Goal: Transaction & Acquisition: Book appointment/travel/reservation

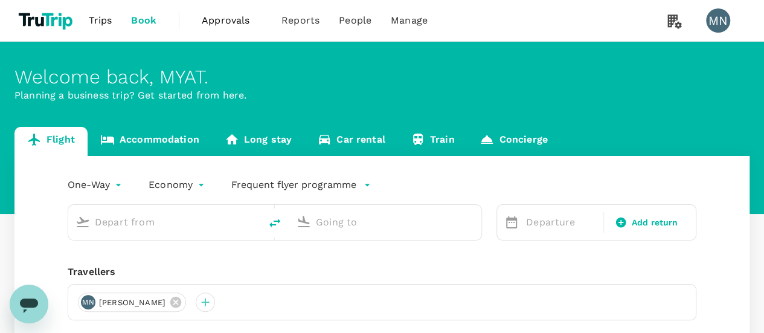
type input "roundtrip"
type input "Singapore Changi (SIN)"
type input "[GEOGRAPHIC_DATA], [GEOGRAPHIC_DATA] (any)"
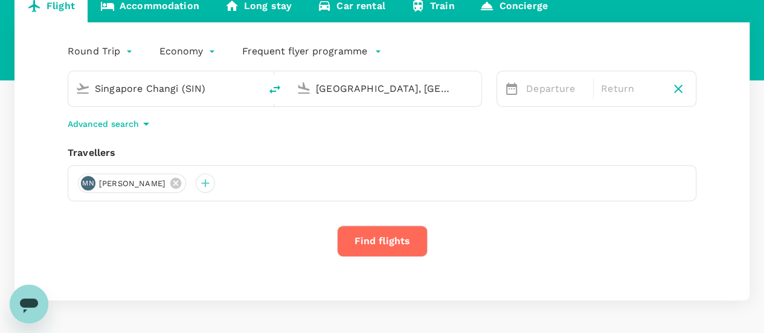
scroll to position [115, 0]
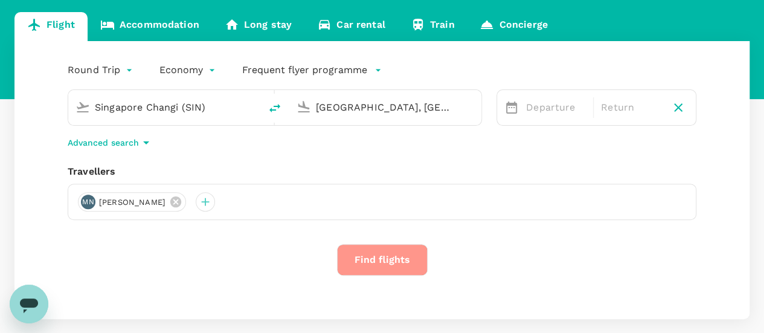
click at [384, 260] on button "Find flights" at bounding box center [382, 259] width 91 height 31
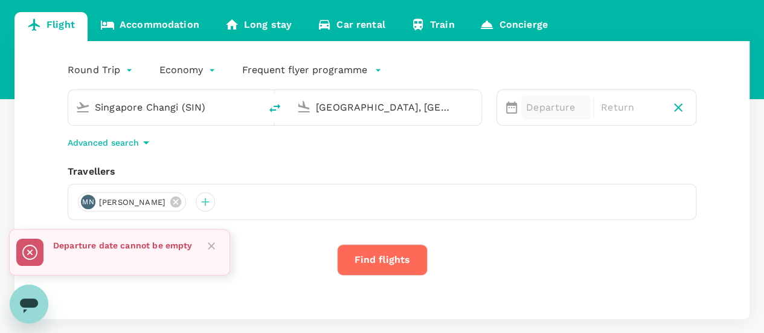
click at [558, 109] on p "Departure" at bounding box center [556, 107] width 60 height 15
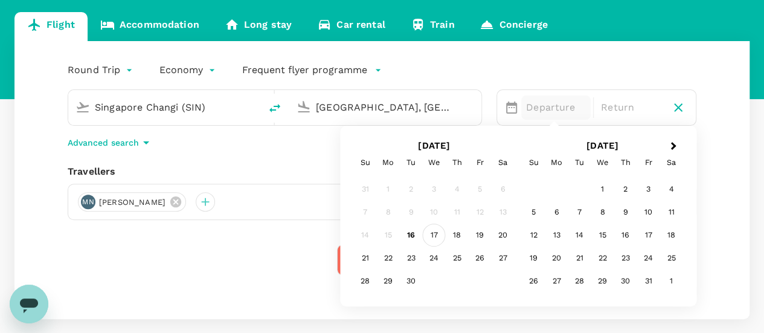
click at [433, 237] on div "17" at bounding box center [434, 235] width 23 height 23
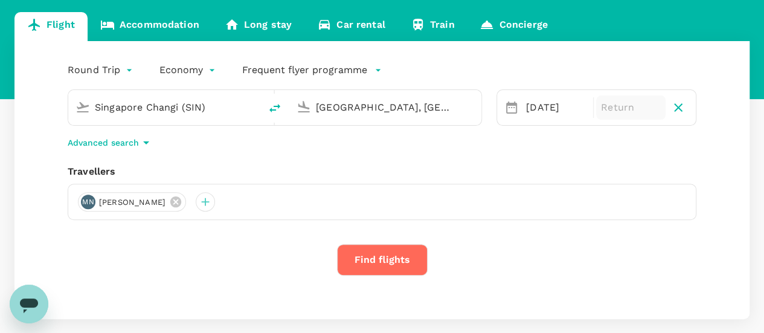
click at [611, 106] on p "Return" at bounding box center [631, 107] width 60 height 15
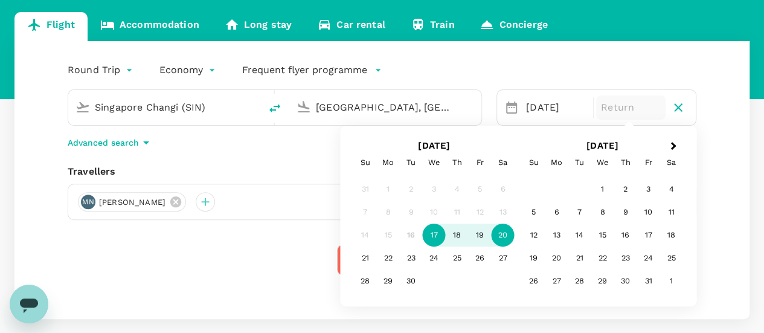
click at [500, 233] on div "20" at bounding box center [503, 235] width 23 height 23
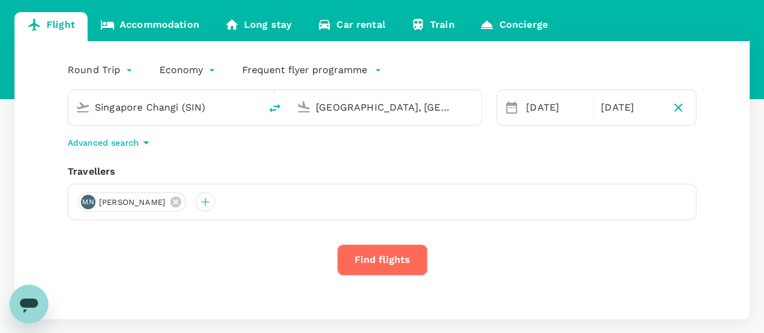
click at [340, 249] on button "Find flights" at bounding box center [382, 259] width 91 height 31
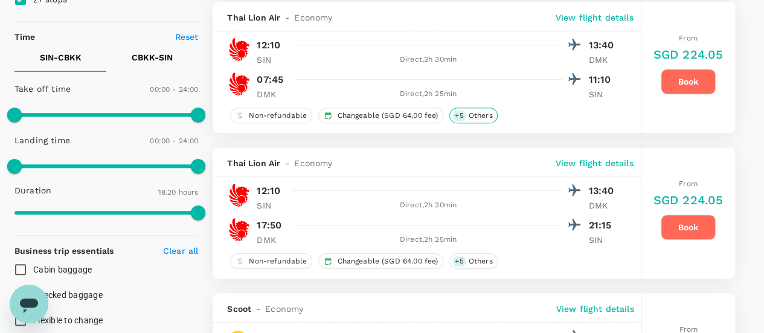
scroll to position [181, 0]
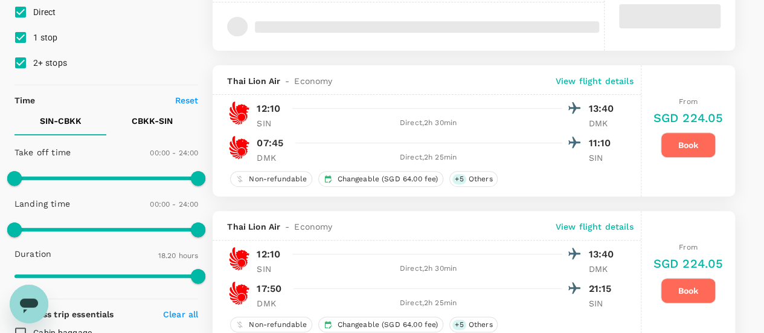
click at [689, 140] on button "Book" at bounding box center [688, 144] width 55 height 25
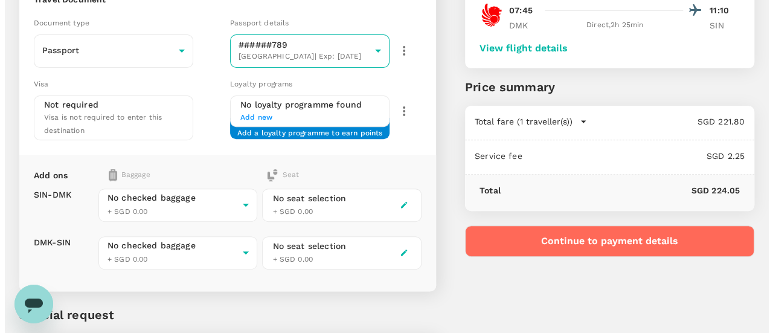
scroll to position [121, 0]
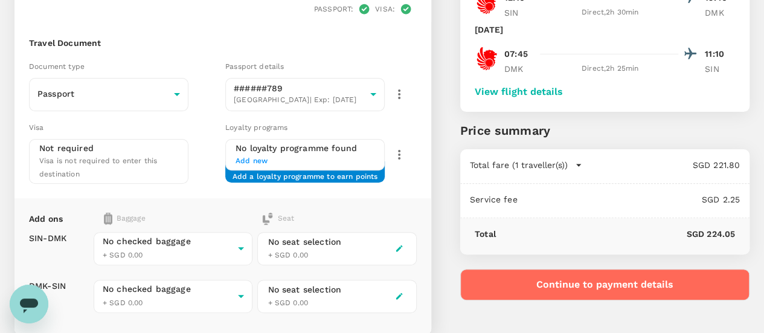
click at [663, 282] on button "Continue to payment details" at bounding box center [604, 284] width 289 height 31
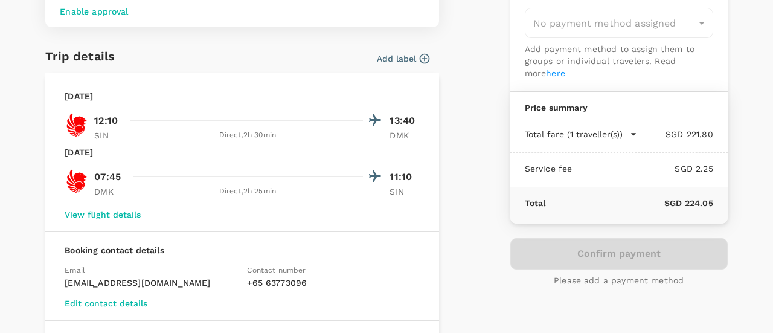
scroll to position [2, 0]
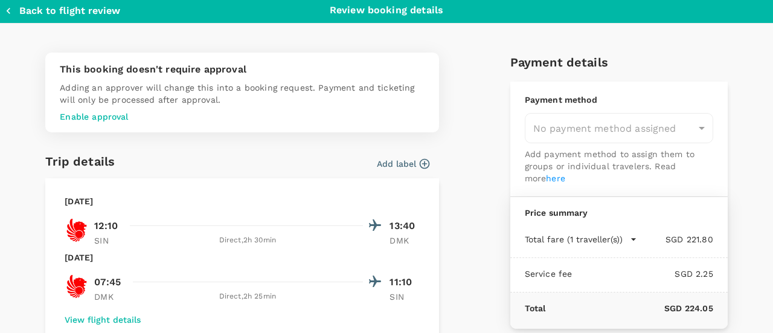
click at [106, 115] on p "Enable approval" at bounding box center [242, 117] width 365 height 12
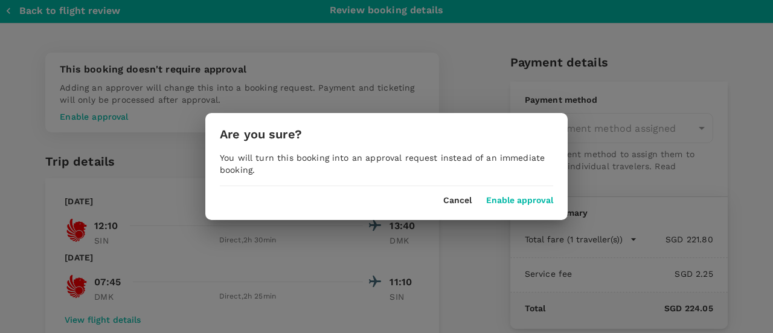
click at [526, 204] on button "Enable approval" at bounding box center [519, 201] width 67 height 10
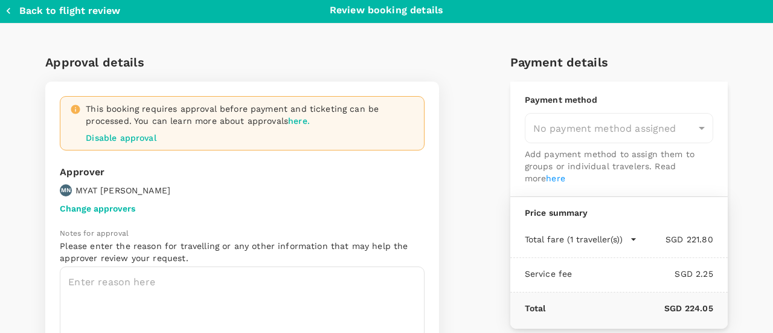
click at [150, 112] on div "This booking requires approval before payment and ticketing can be processed. Y…" at bounding box center [250, 123] width 329 height 41
click at [141, 137] on p "Disable approval" at bounding box center [250, 138] width 329 height 12
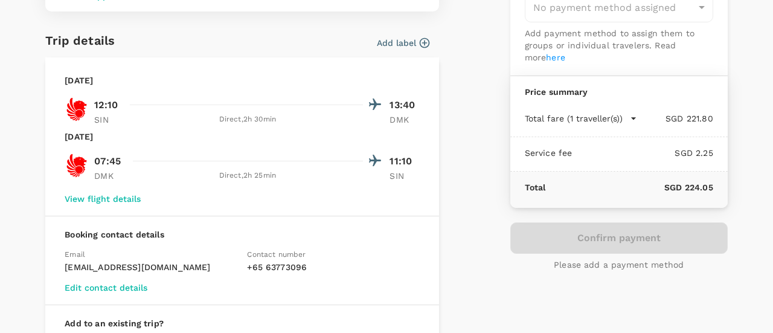
scroll to position [244, 0]
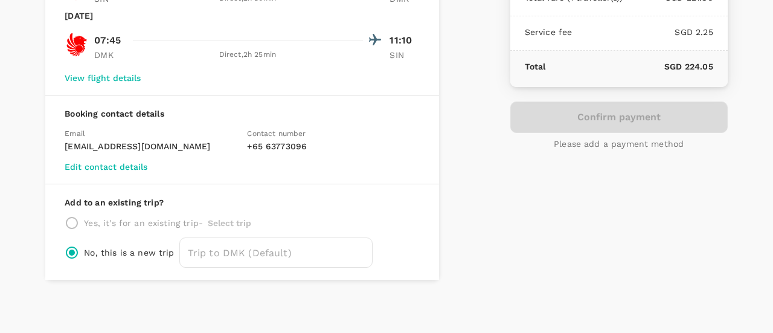
click at [79, 221] on div "Yes, it's for an existing trip - Select trip" at bounding box center [242, 223] width 355 height 15
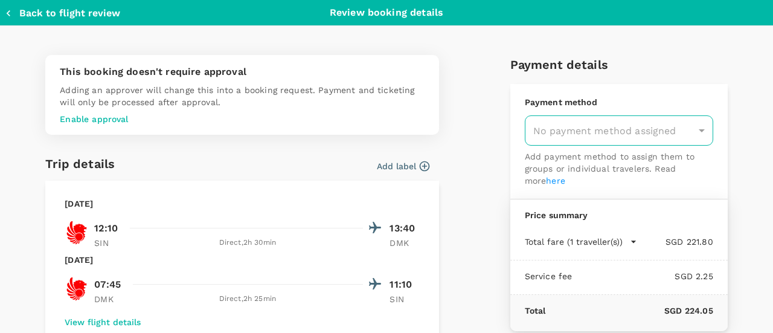
click at [689, 129] on div "No payment method assigned" at bounding box center [619, 130] width 189 height 30
click at [608, 129] on div "No payment method assigned" at bounding box center [619, 130] width 189 height 30
click at [692, 126] on div "No payment method assigned" at bounding box center [619, 130] width 189 height 30
click at [584, 119] on div "No payment method assigned" at bounding box center [619, 130] width 189 height 30
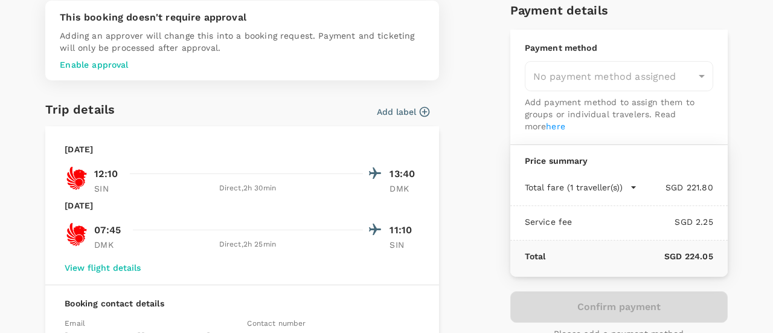
scroll to position [121, 0]
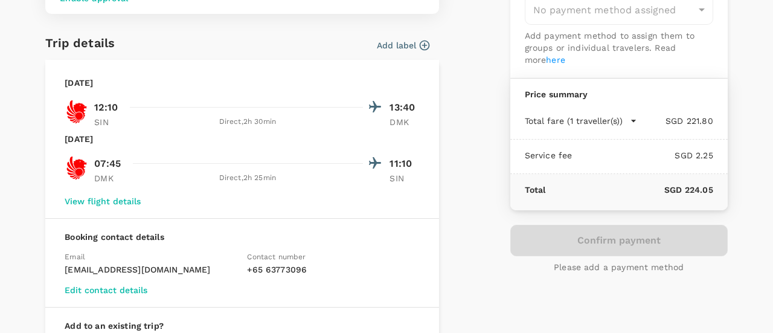
click at [546, 62] on link "here" at bounding box center [555, 60] width 19 height 10
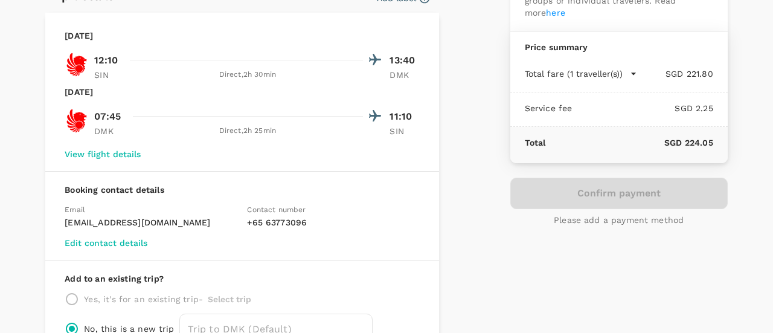
scroll to position [242, 0]
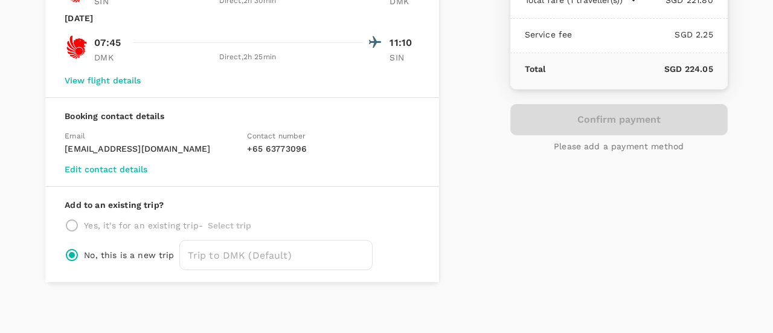
click at [68, 224] on div "Yes, it's for an existing trip - Select trip" at bounding box center [242, 225] width 355 height 15
click at [71, 224] on div "Yes, it's for an existing trip - Select trip" at bounding box center [242, 225] width 355 height 15
click at [219, 263] on input "text" at bounding box center [275, 255] width 193 height 30
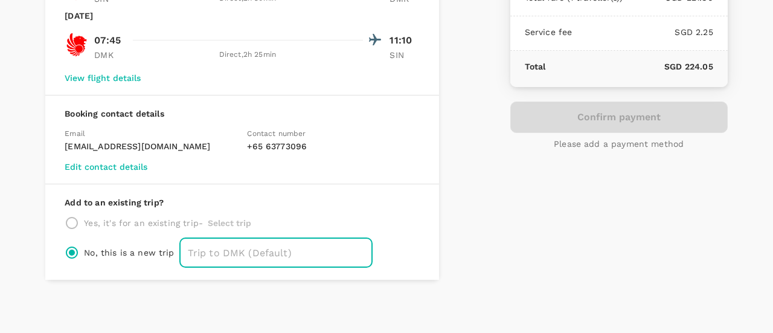
scroll to position [2, 0]
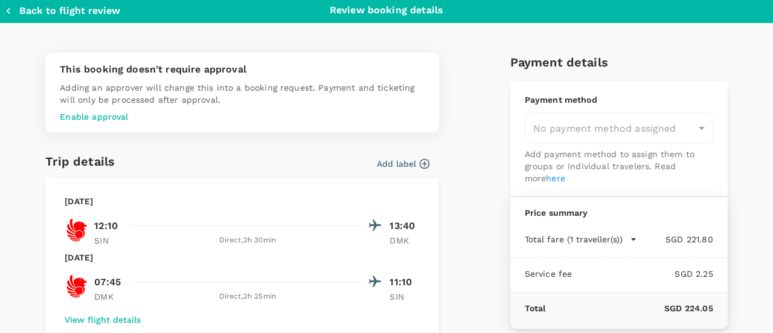
click at [110, 114] on p "Enable approval" at bounding box center [242, 117] width 365 height 12
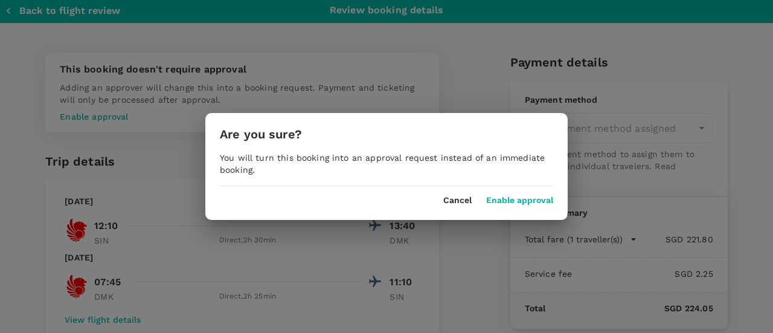
click at [510, 200] on button "Enable approval" at bounding box center [519, 201] width 67 height 10
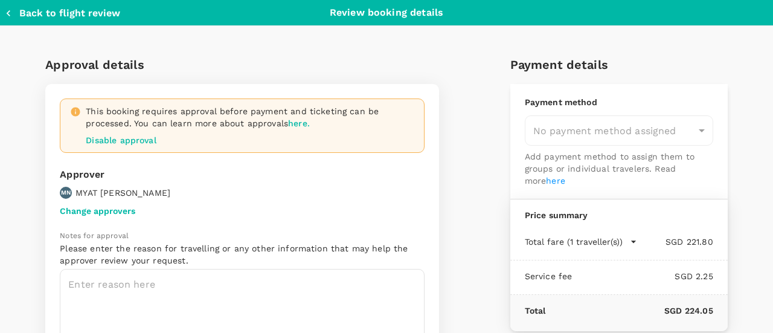
scroll to position [60, 0]
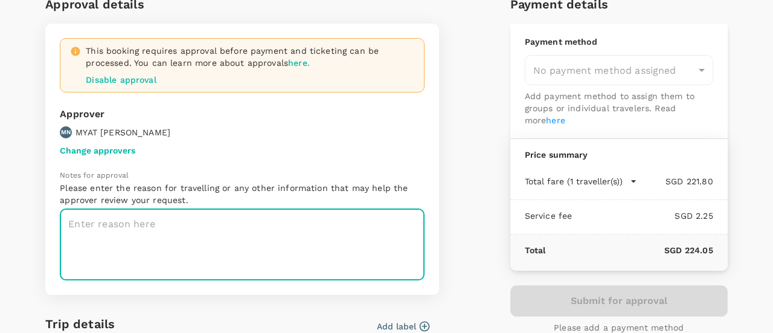
click at [120, 227] on textarea at bounding box center [242, 244] width 365 height 72
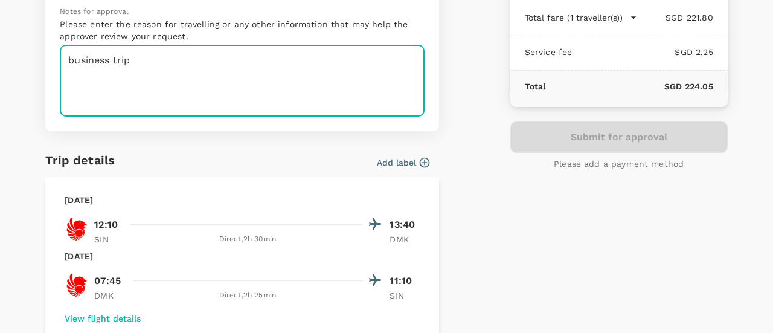
scroll to position [242, 0]
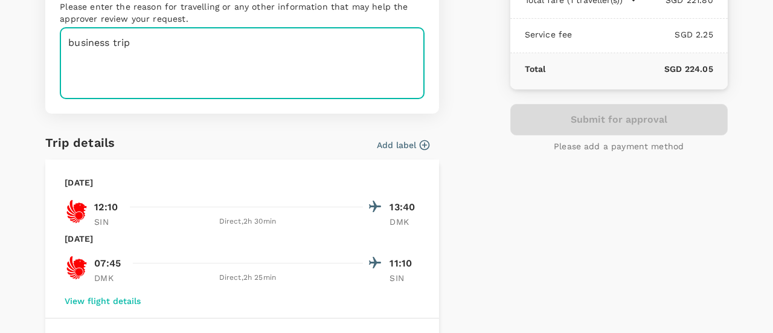
type textarea "business trip"
click at [476, 181] on div "Approval details This booking requires approval before payment and ticketing ca…" at bounding box center [382, 153] width 692 height 699
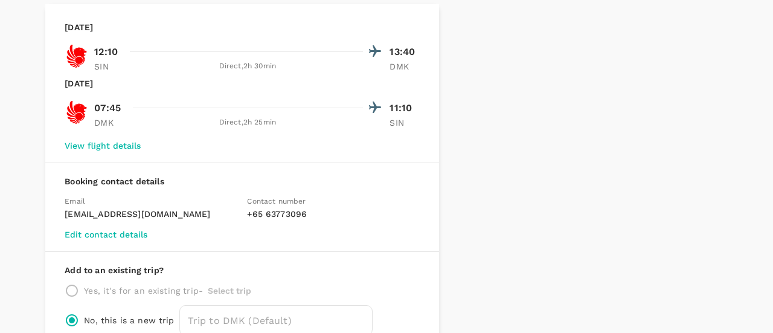
scroll to position [423, 0]
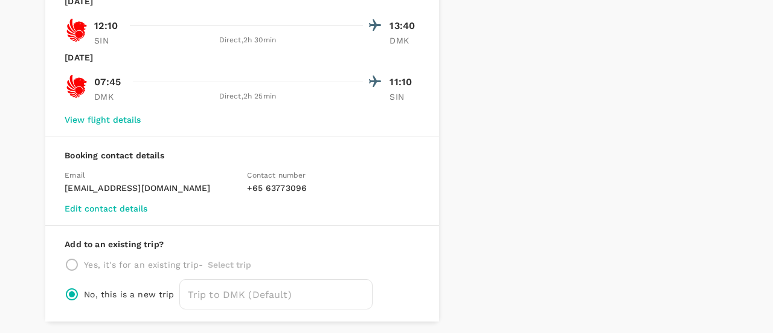
click at [130, 121] on button "View flight details" at bounding box center [103, 120] width 76 height 10
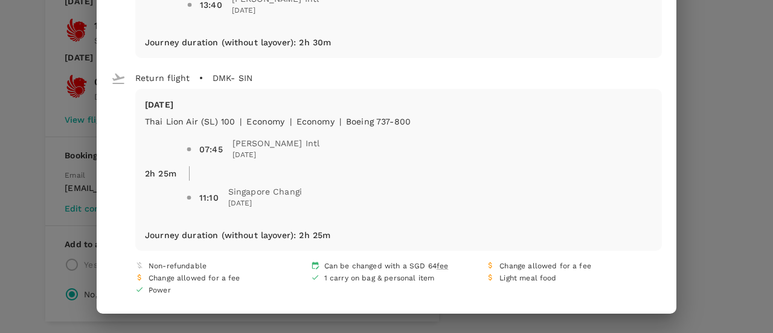
scroll to position [0, 0]
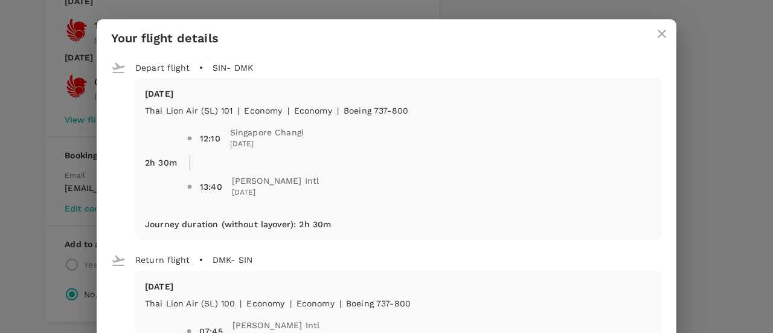
click at [666, 31] on button "close" at bounding box center [662, 33] width 29 height 29
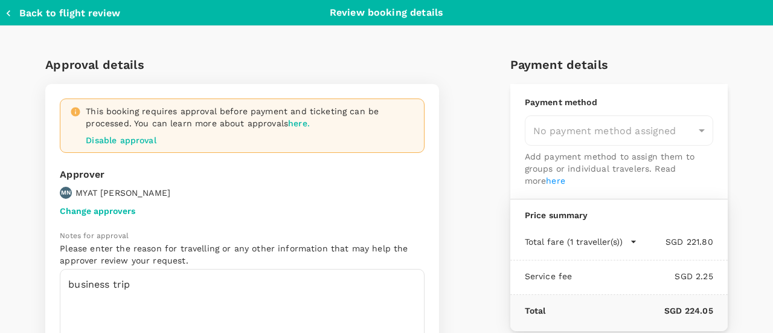
click at [628, 241] on icon "button" at bounding box center [634, 242] width 12 height 12
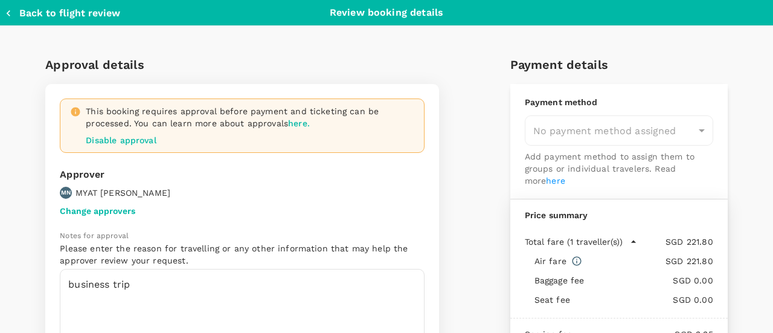
scroll to position [181, 0]
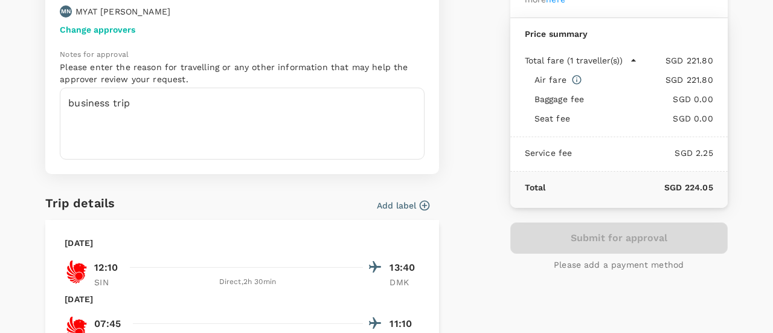
click at [619, 236] on div "Submit for approval Please add a payment method" at bounding box center [620, 246] width 218 height 48
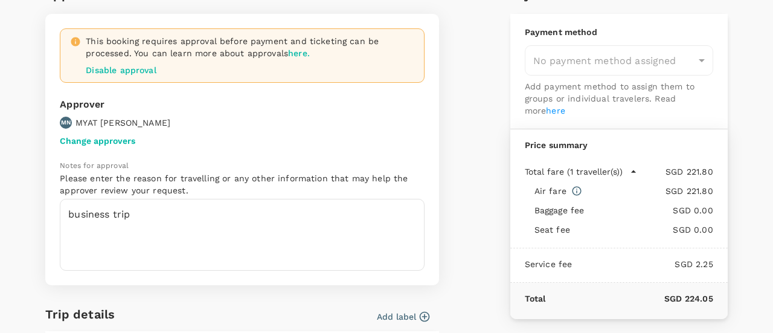
scroll to position [0, 0]
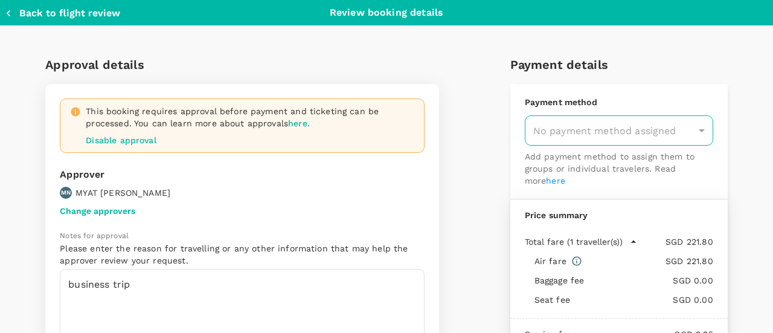
click at [690, 130] on div "No payment method assigned" at bounding box center [619, 130] width 189 height 30
click at [697, 131] on div "No payment method assigned" at bounding box center [619, 130] width 189 height 30
click at [546, 181] on link "here" at bounding box center [555, 181] width 19 height 10
click at [13, 11] on icon "button" at bounding box center [8, 13] width 12 height 12
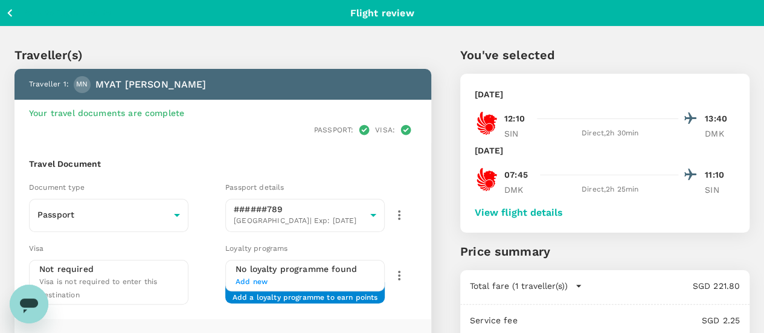
click at [10, 15] on icon "button" at bounding box center [9, 13] width 5 height 8
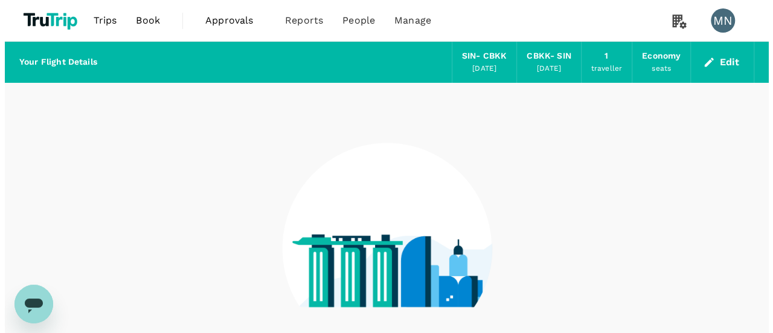
scroll to position [116, 0]
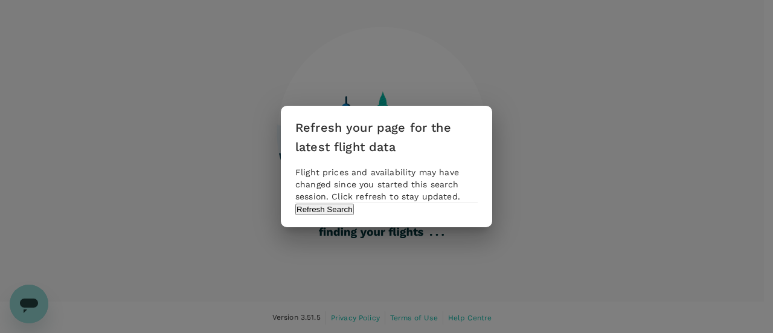
click at [354, 215] on button "Refresh Search" at bounding box center [324, 209] width 59 height 11
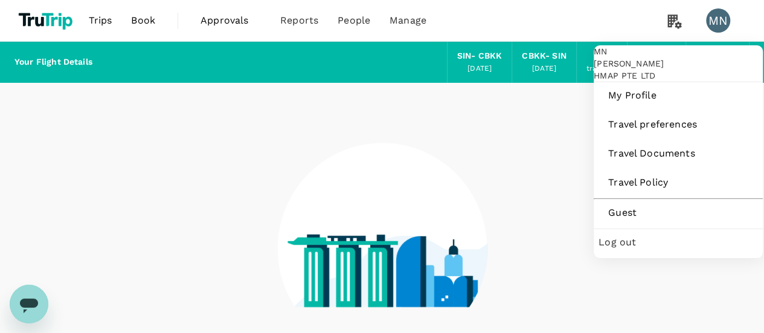
click at [715, 15] on div "MN" at bounding box center [718, 20] width 24 height 24
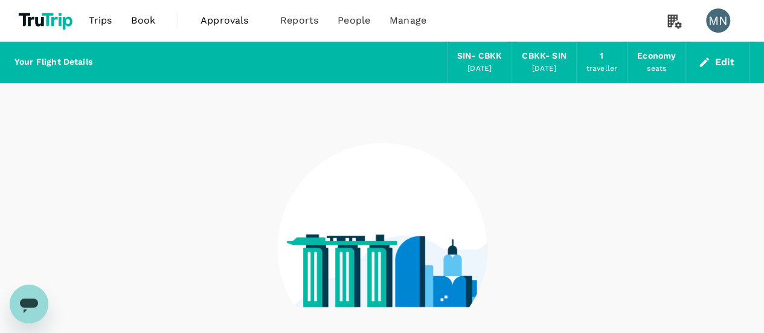
click at [715, 21] on div "MN" at bounding box center [718, 20] width 24 height 24
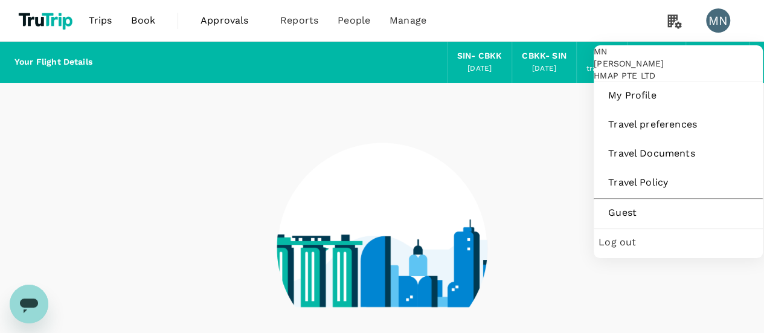
click at [639, 250] on span "Log out" at bounding box center [679, 242] width 160 height 15
